Goal: Task Accomplishment & Management: Manage account settings

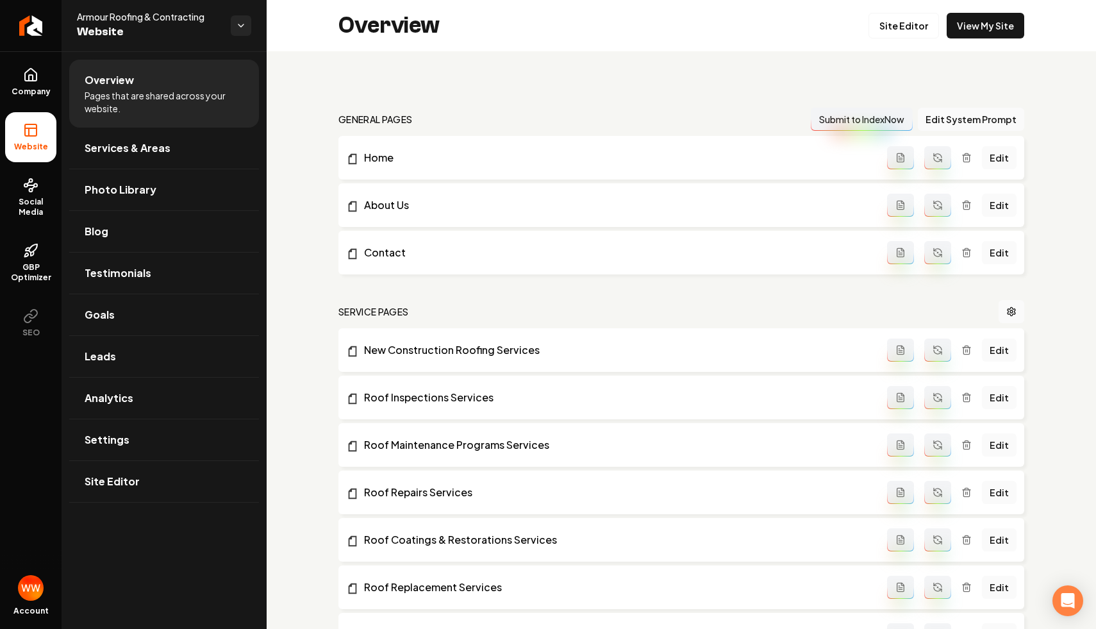
scroll to position [1528, 0]
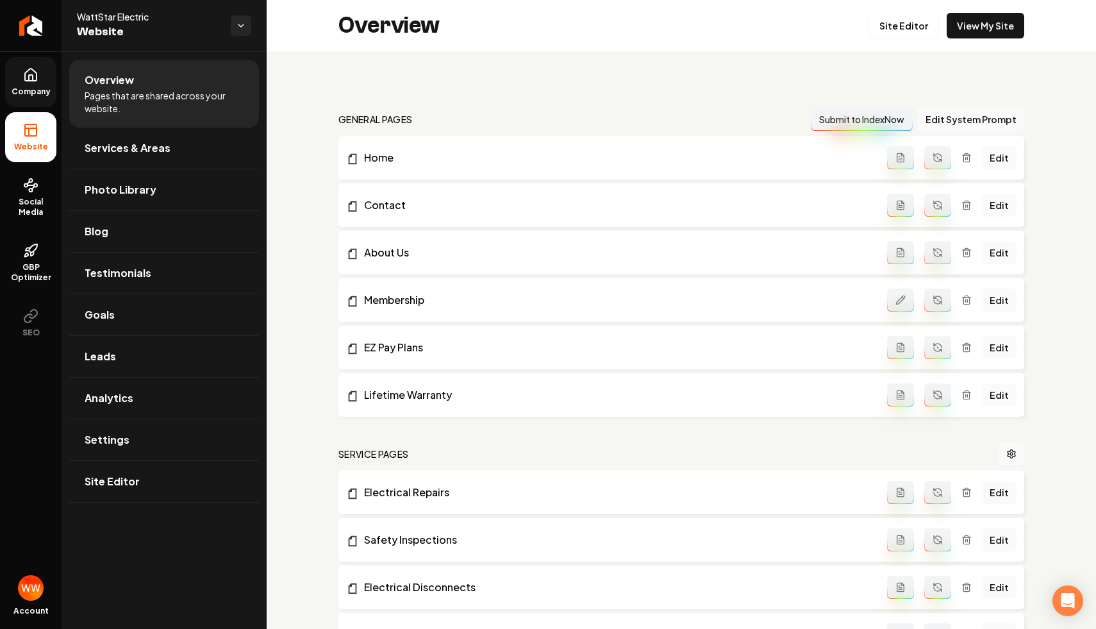
click at [44, 87] on span "Company" at bounding box center [30, 92] width 49 height 10
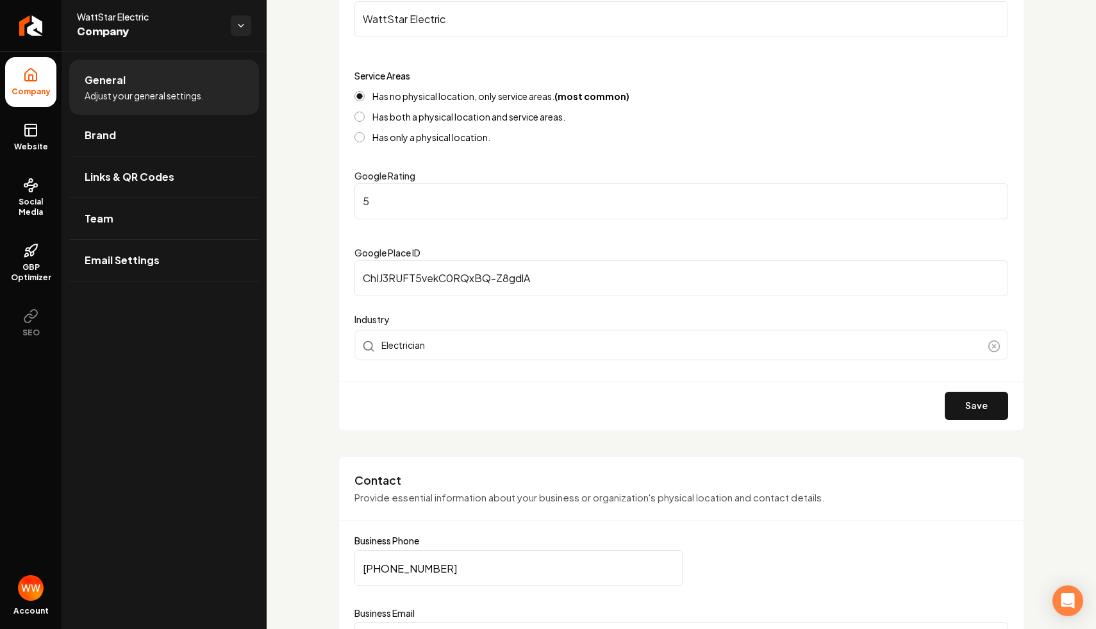
scroll to position [83, 0]
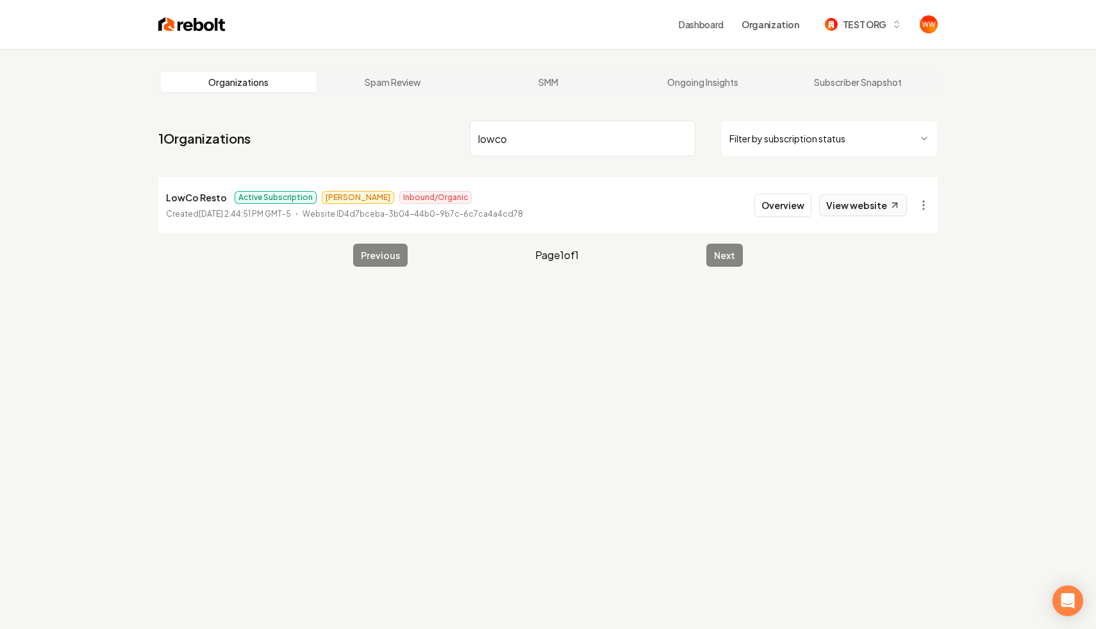
type input "lowco"
click at [836, 204] on link "View website" at bounding box center [863, 205] width 88 height 22
click at [774, 205] on button "Overview" at bounding box center [782, 205] width 57 height 23
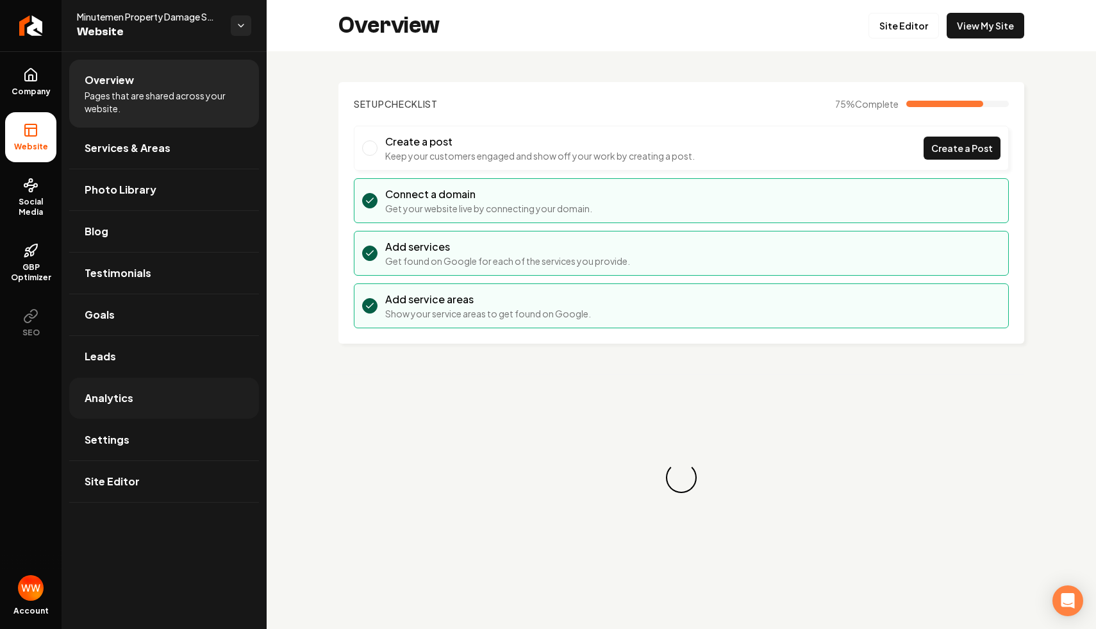
click at [143, 388] on link "Analytics" at bounding box center [164, 397] width 190 height 41
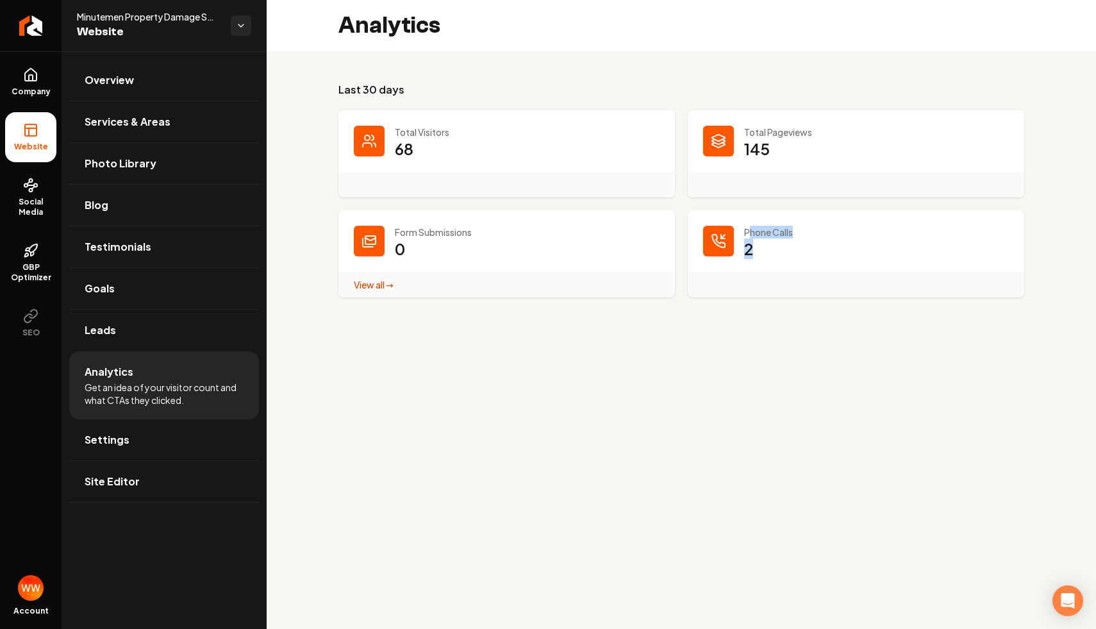
drag, startPoint x: 759, startPoint y: 249, endPoint x: 750, endPoint y: 228, distance: 23.0
click at [750, 228] on div "Phone Calls 2" at bounding box center [856, 253] width 336 height 87
click at [770, 232] on p "Phone Calls" at bounding box center [876, 232] width 265 height 13
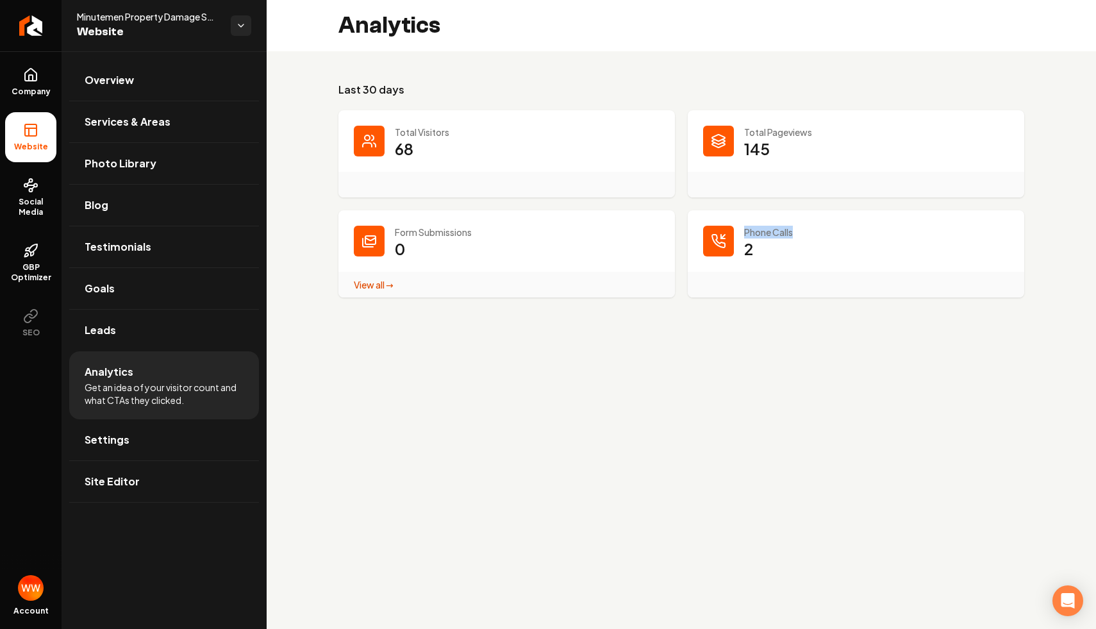
click at [512, 335] on main "Analytics Last 30 days Total Visitors 68 Total Pageviews 145 Form Submissions 0…" at bounding box center [681, 314] width 829 height 629
drag, startPoint x: 417, startPoint y: 261, endPoint x: 402, endPoint y: 226, distance: 38.2
click at [402, 226] on div "Form Submissions 0 View all → Form Submissions stats" at bounding box center [506, 253] width 336 height 87
click at [442, 245] on dd "0 View all → Form Submissions stats" at bounding box center [527, 257] width 265 height 38
click at [648, 283] on div "View all → Form Submissions stats" at bounding box center [506, 285] width 336 height 26
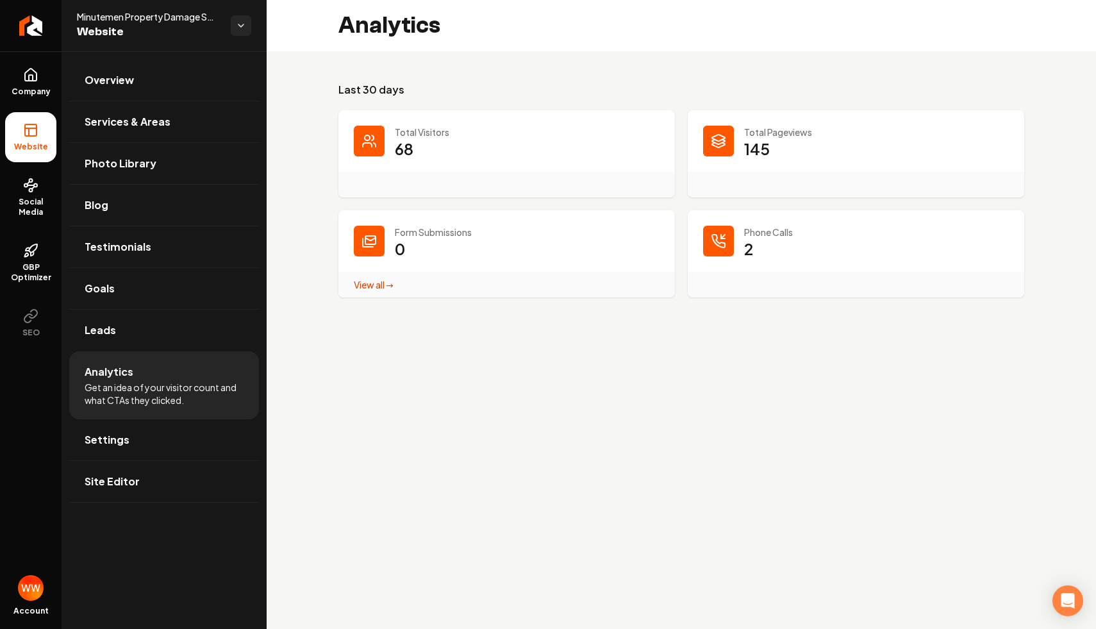
click at [119, 24] on span "Website" at bounding box center [149, 32] width 144 height 18
click at [25, 26] on icon "Return to dashboard" at bounding box center [31, 26] width 12 height 0
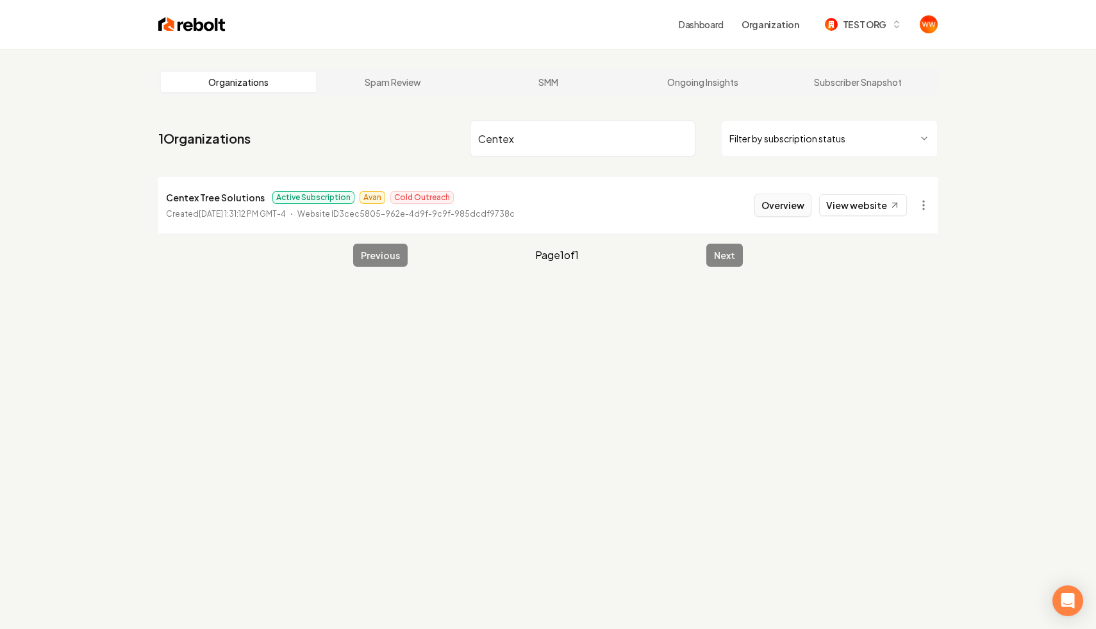
type input "Centex"
click at [771, 201] on button "Overview" at bounding box center [782, 205] width 57 height 23
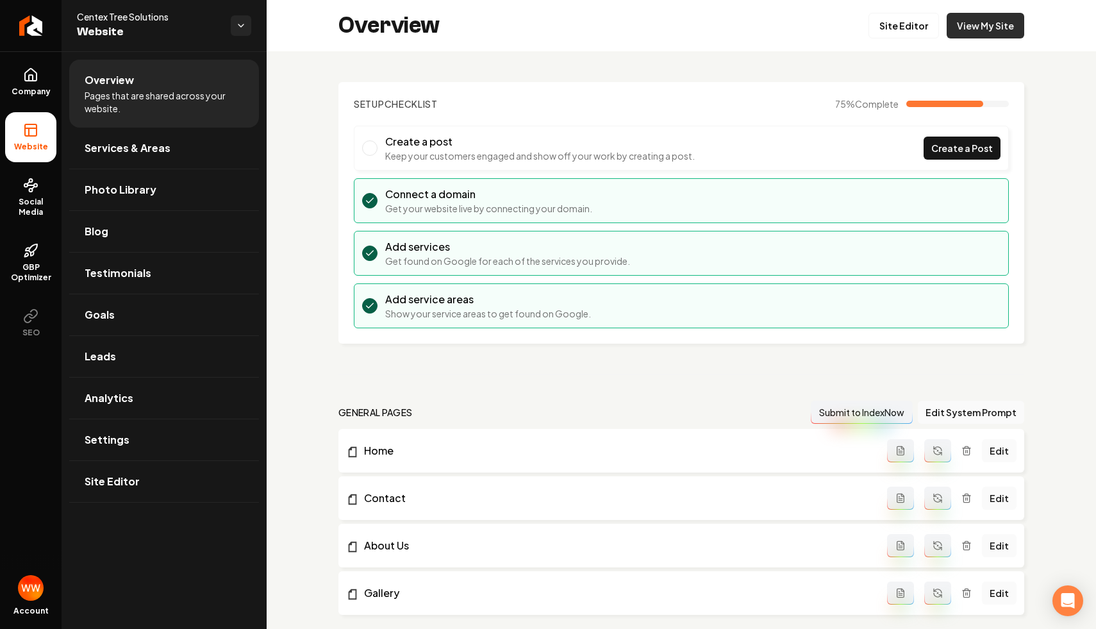
click at [974, 31] on link "View My Site" at bounding box center [985, 26] width 78 height 26
click at [890, 31] on link "Site Editor" at bounding box center [903, 26] width 70 height 26
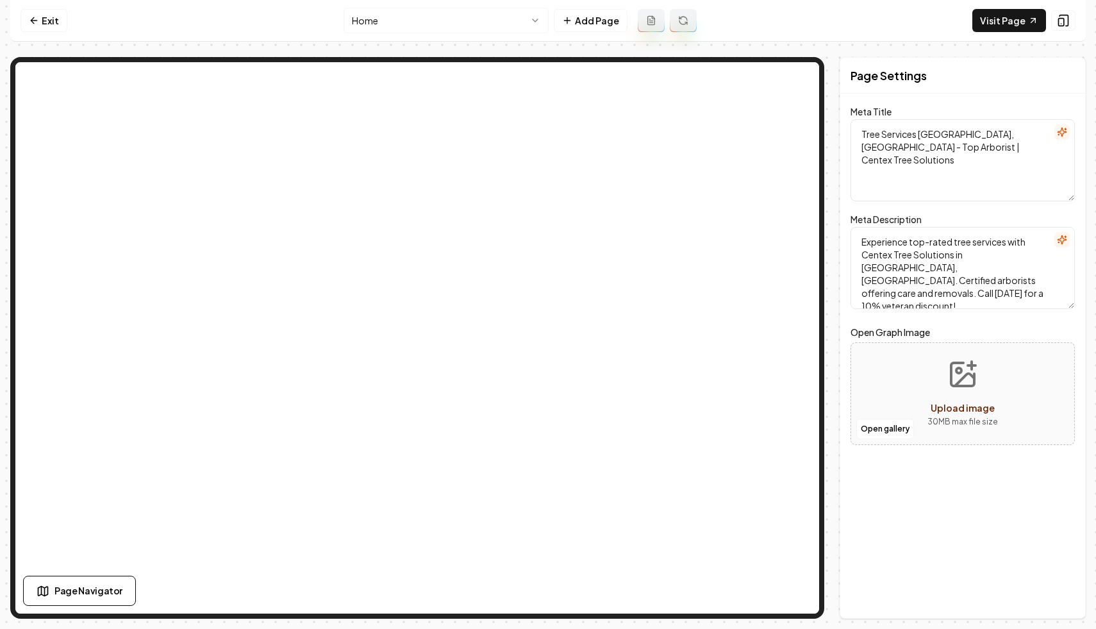
click at [935, 242] on textarea "Experience top-rated tree services with Centex Tree Solutions in [GEOGRAPHIC_DA…" at bounding box center [962, 268] width 224 height 82
type textarea "Experience top rated tree services with Centex Tree Solutions in [GEOGRAPHIC_DA…"
click at [1055, 590] on button "Save" at bounding box center [1056, 595] width 38 height 23
click at [957, 256] on textarea "Experience top rated tree services with Centex Tree Solutions in [GEOGRAPHIC_DA…" at bounding box center [962, 268] width 224 height 82
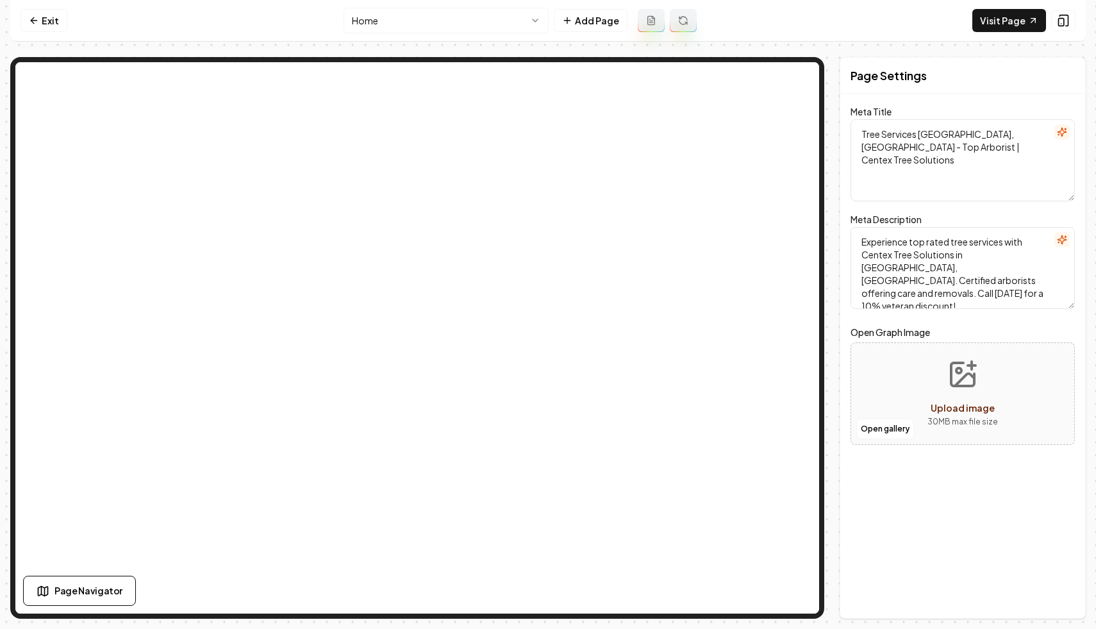
click at [957, 256] on textarea "Experience top rated tree services with Centex Tree Solutions in [GEOGRAPHIC_DA…" at bounding box center [962, 268] width 224 height 82
click at [252, 33] on nav "Exit Home Add Page Visit Page" at bounding box center [547, 21] width 1075 height 42
